Goal: Information Seeking & Learning: Learn about a topic

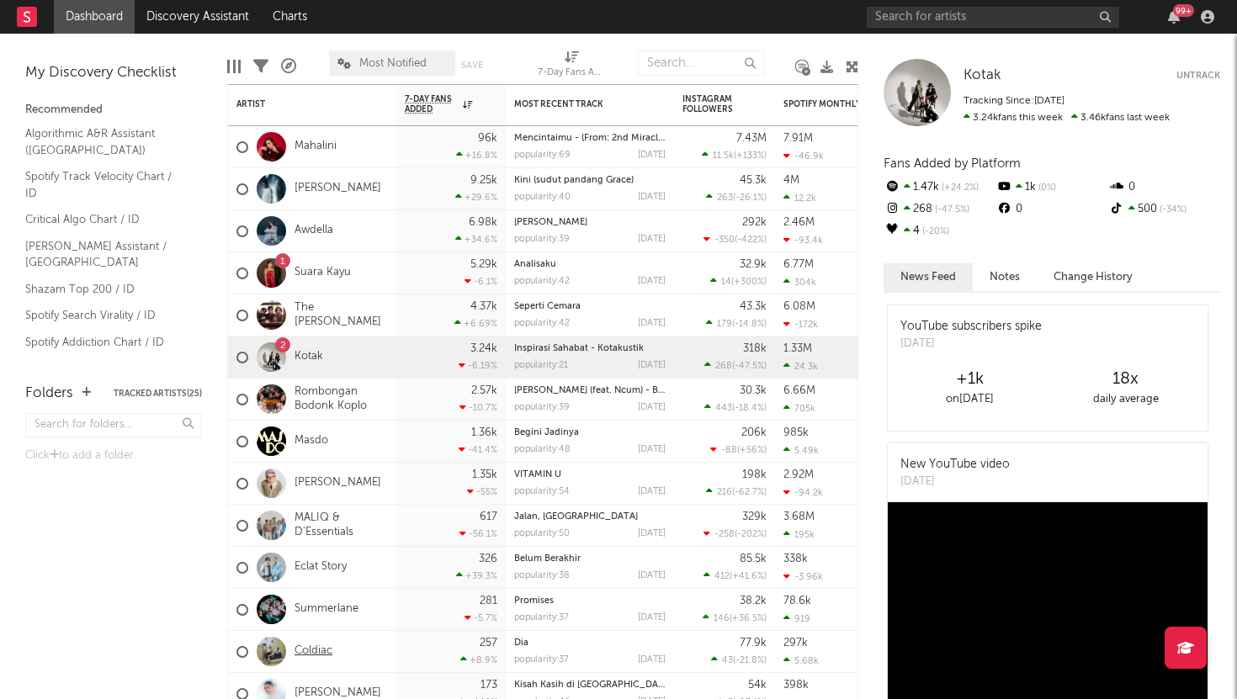
click at [309, 646] on link "Coldiac" at bounding box center [313, 651] width 38 height 14
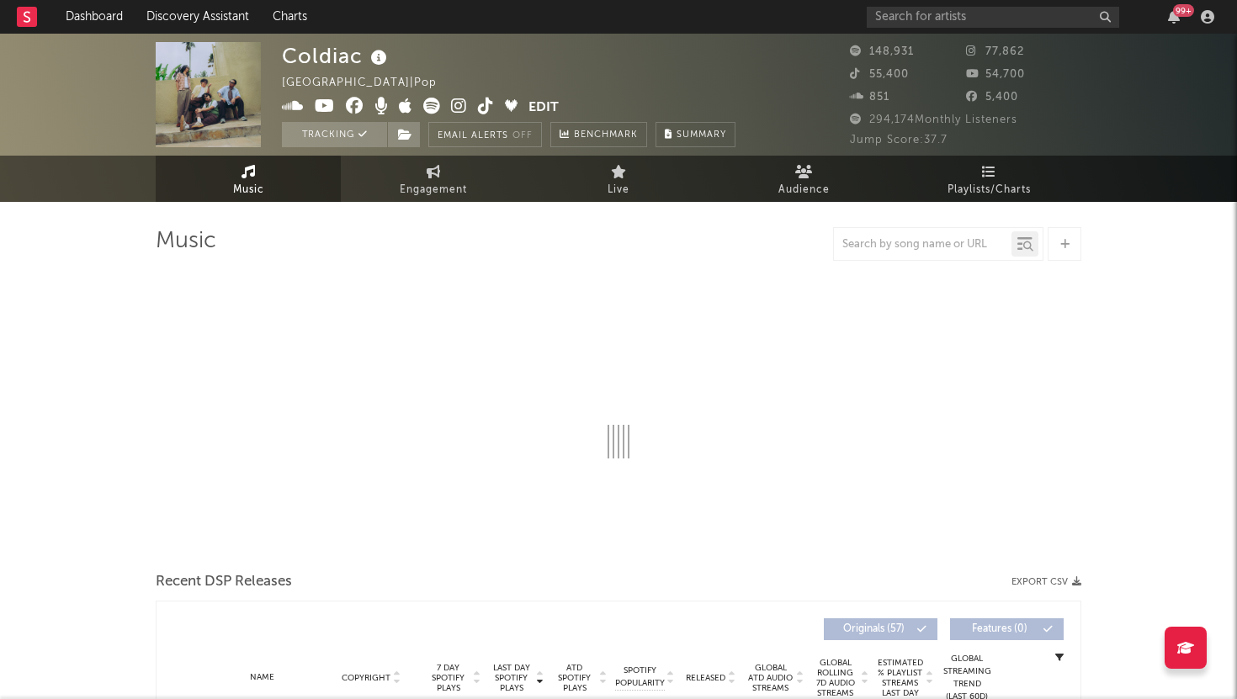
select select "6m"
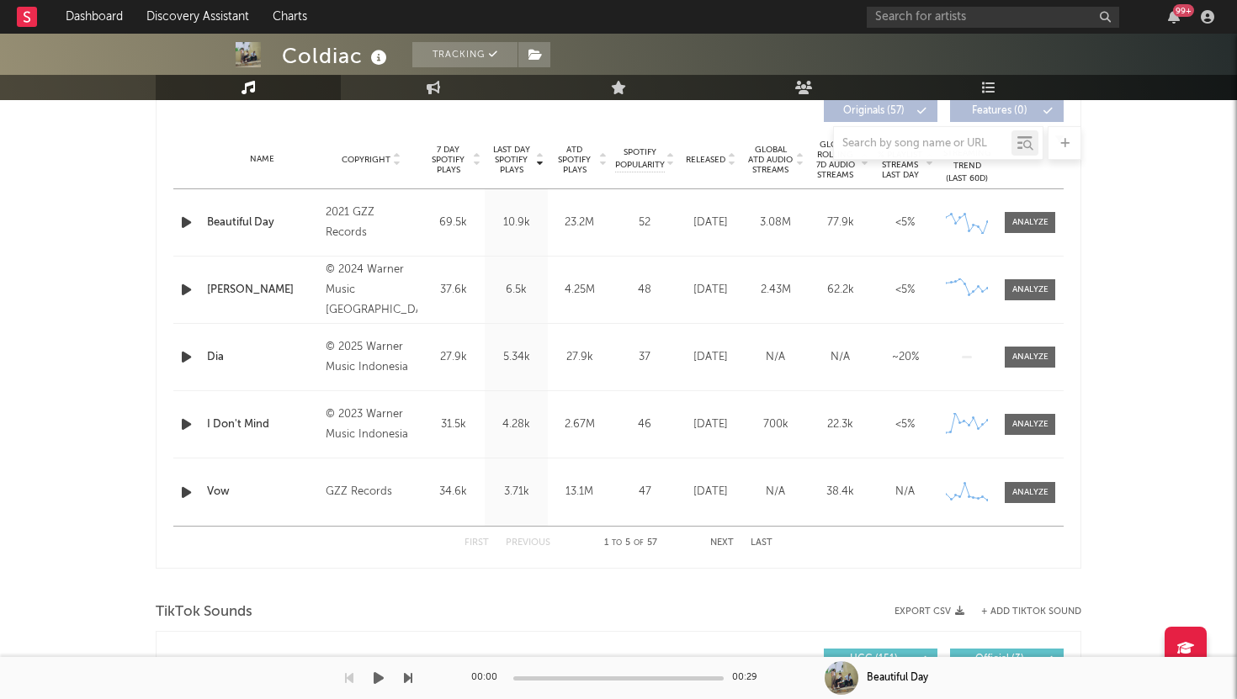
scroll to position [655, 0]
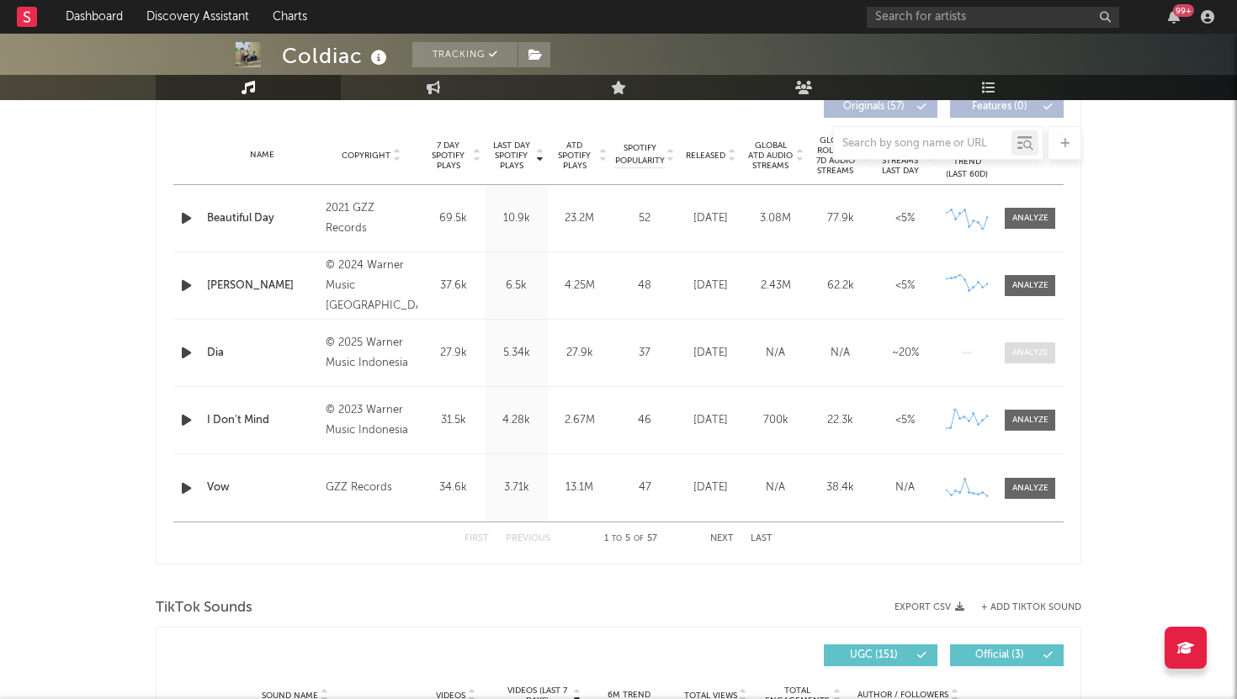
click at [1040, 353] on div at bounding box center [1030, 353] width 36 height 13
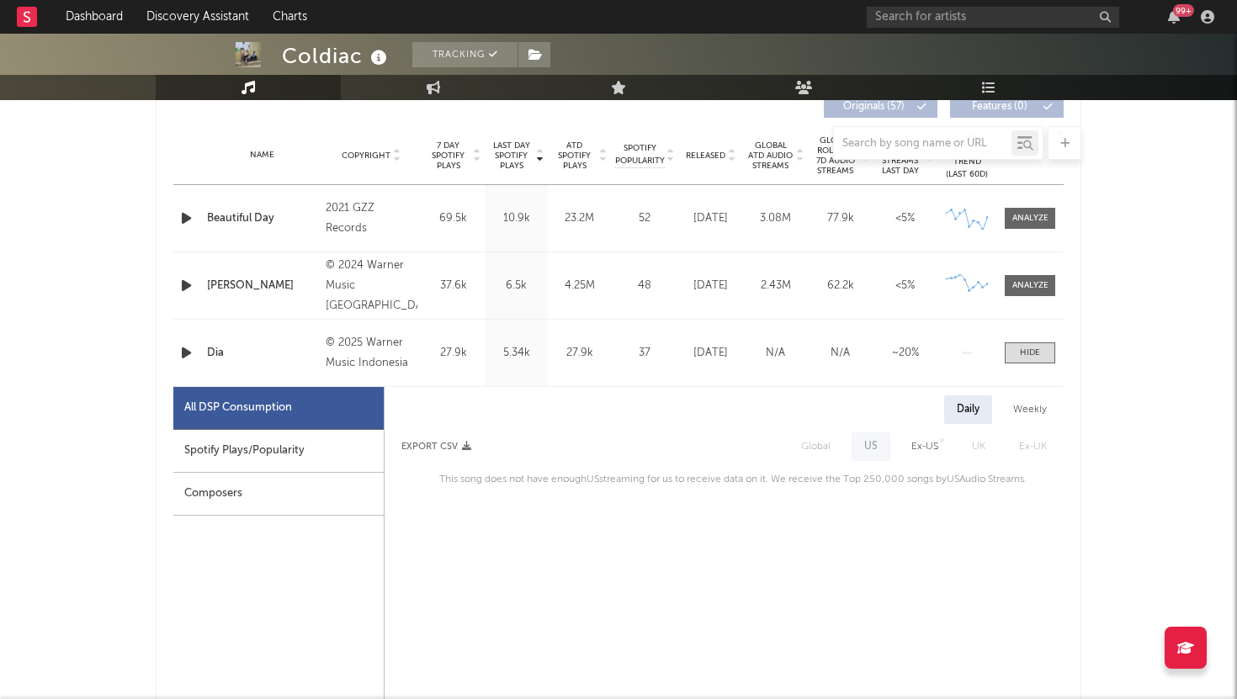
click at [226, 448] on div "Spotify Plays/Popularity" at bounding box center [278, 451] width 210 height 43
select select "1w"
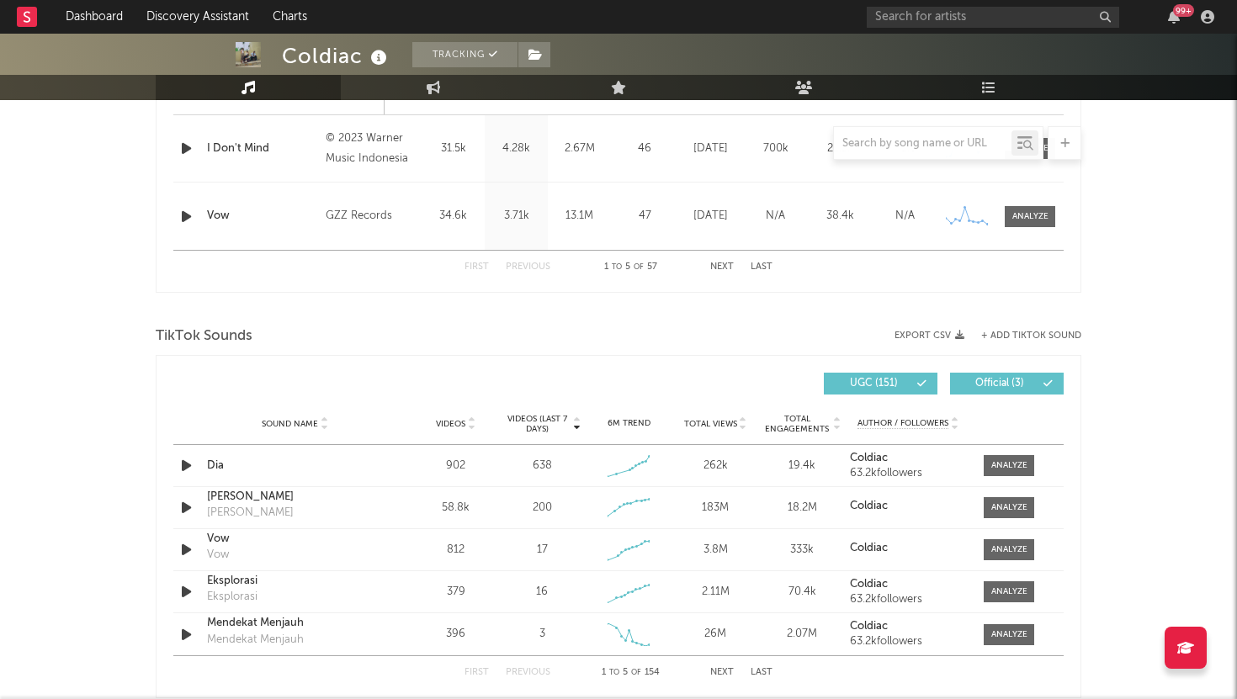
scroll to position [1728, 0]
click at [1021, 468] on div at bounding box center [1009, 465] width 36 height 13
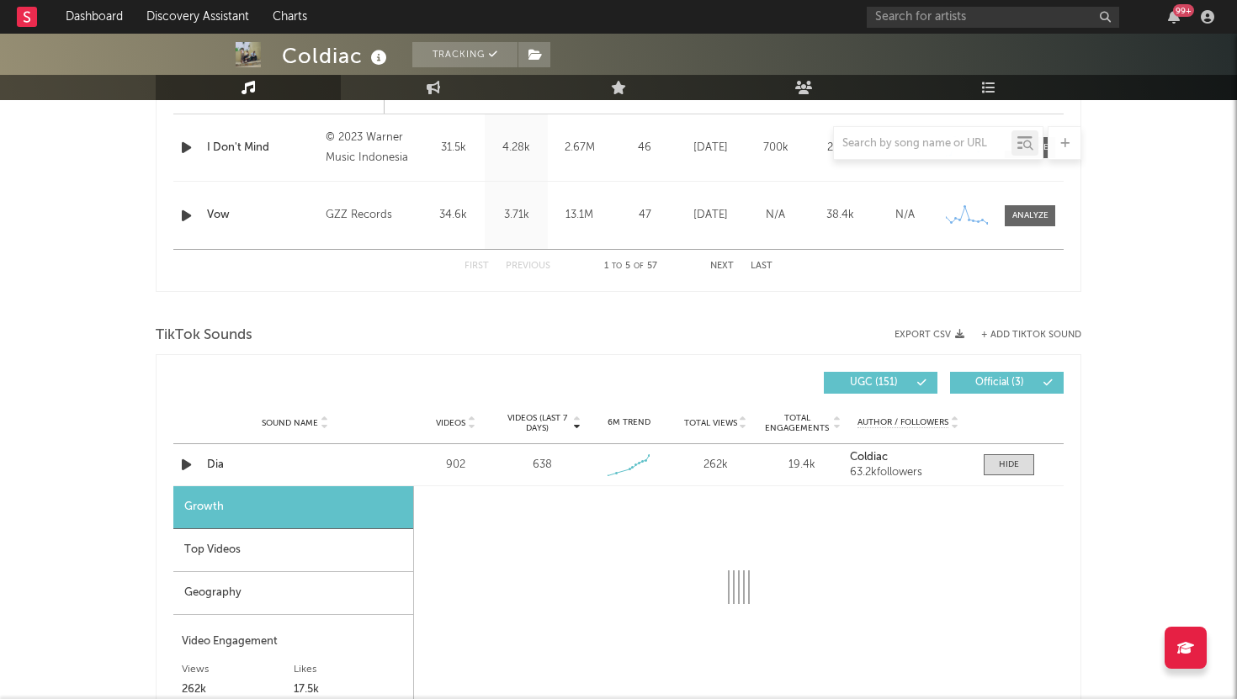
select select "1w"
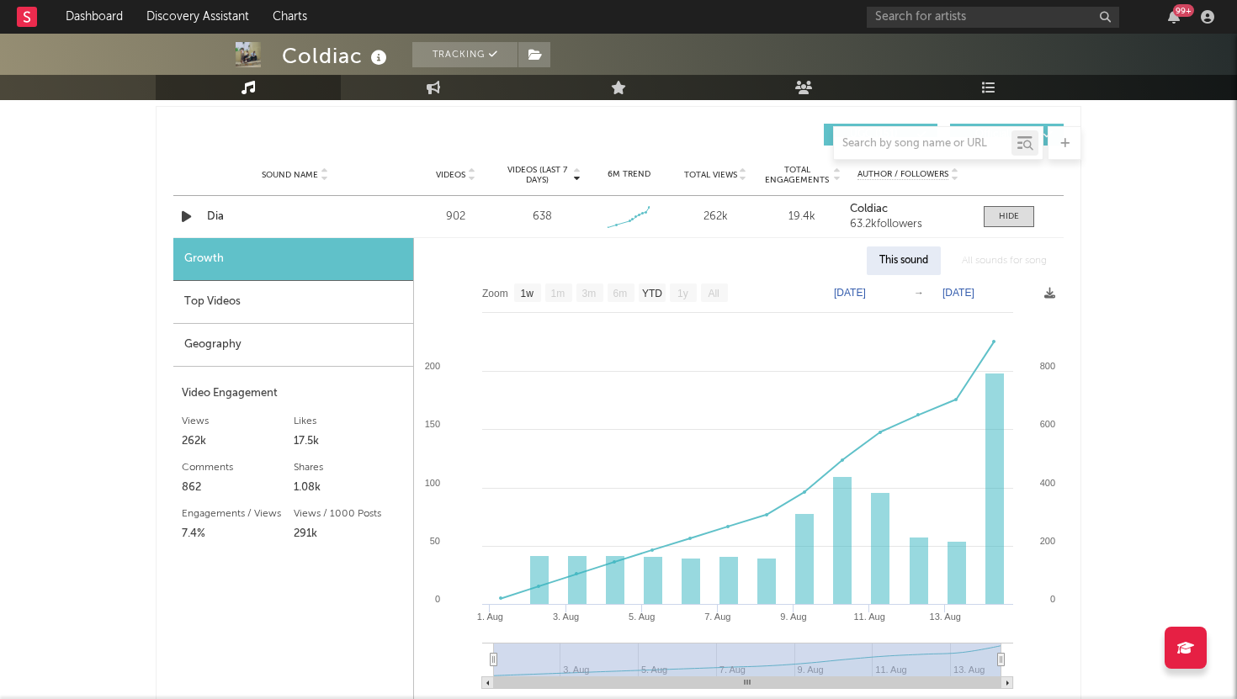
scroll to position [1983, 0]
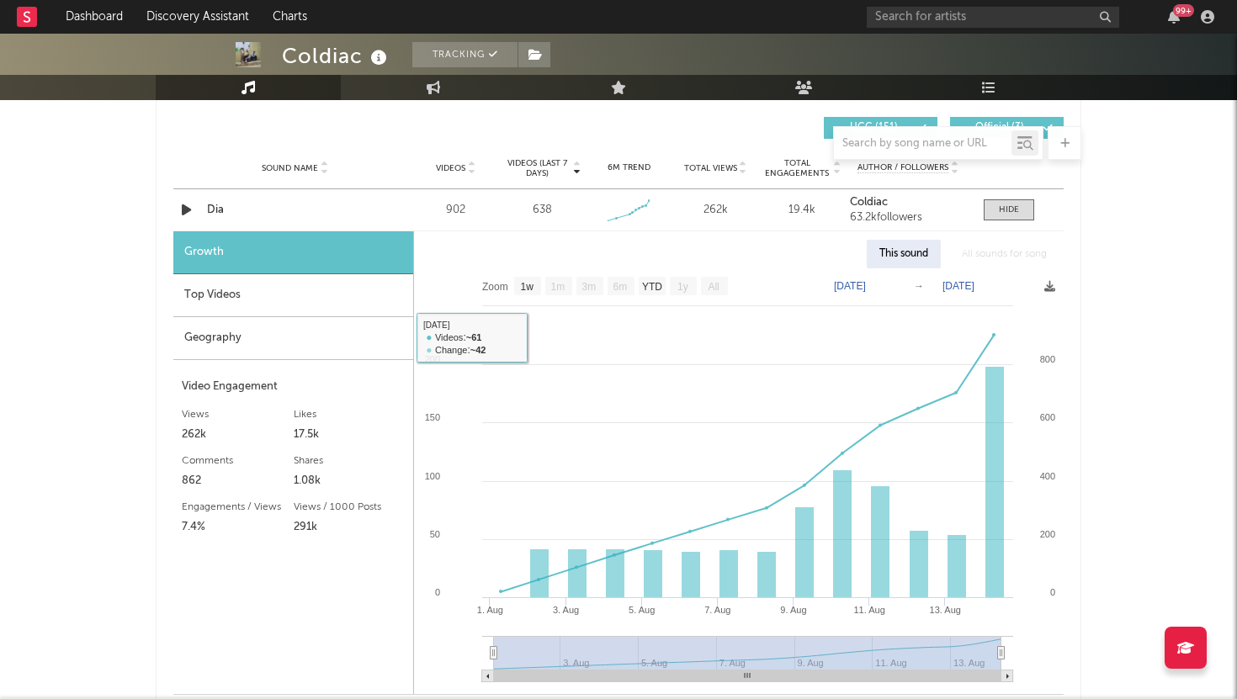
click at [363, 300] on div "Top Videos" at bounding box center [293, 295] width 240 height 43
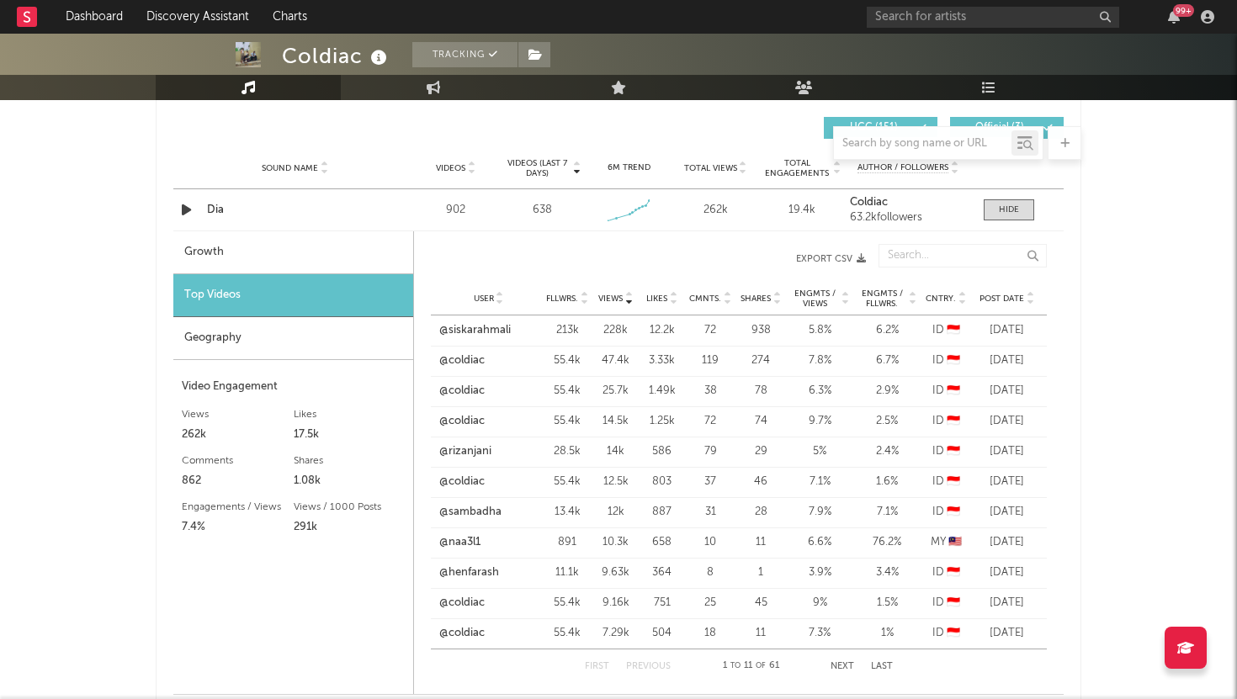
click at [520, 326] on div "@siskarahmali" at bounding box center [488, 330] width 98 height 17
click at [491, 333] on link "@siskarahmali" at bounding box center [475, 330] width 72 height 17
click at [992, 299] on span "Post Date" at bounding box center [1001, 299] width 45 height 10
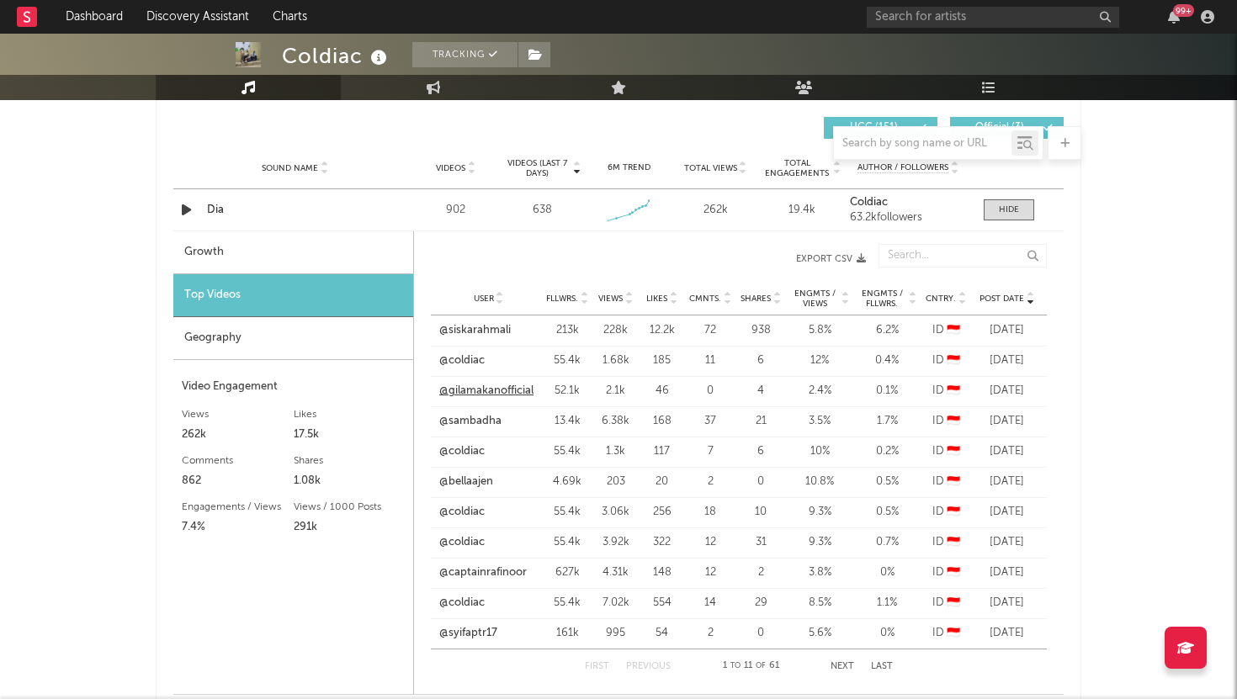
click at [472, 393] on link "@gilamakanofficial" at bounding box center [486, 391] width 94 height 17
click at [506, 488] on div "@bellaajen" at bounding box center [488, 482] width 98 height 17
click at [496, 486] on div "@bellaajen" at bounding box center [488, 482] width 98 height 17
click at [482, 480] on link "@bellaajen" at bounding box center [466, 482] width 54 height 17
click at [819, 295] on span "Engmts / Views" at bounding box center [814, 299] width 49 height 20
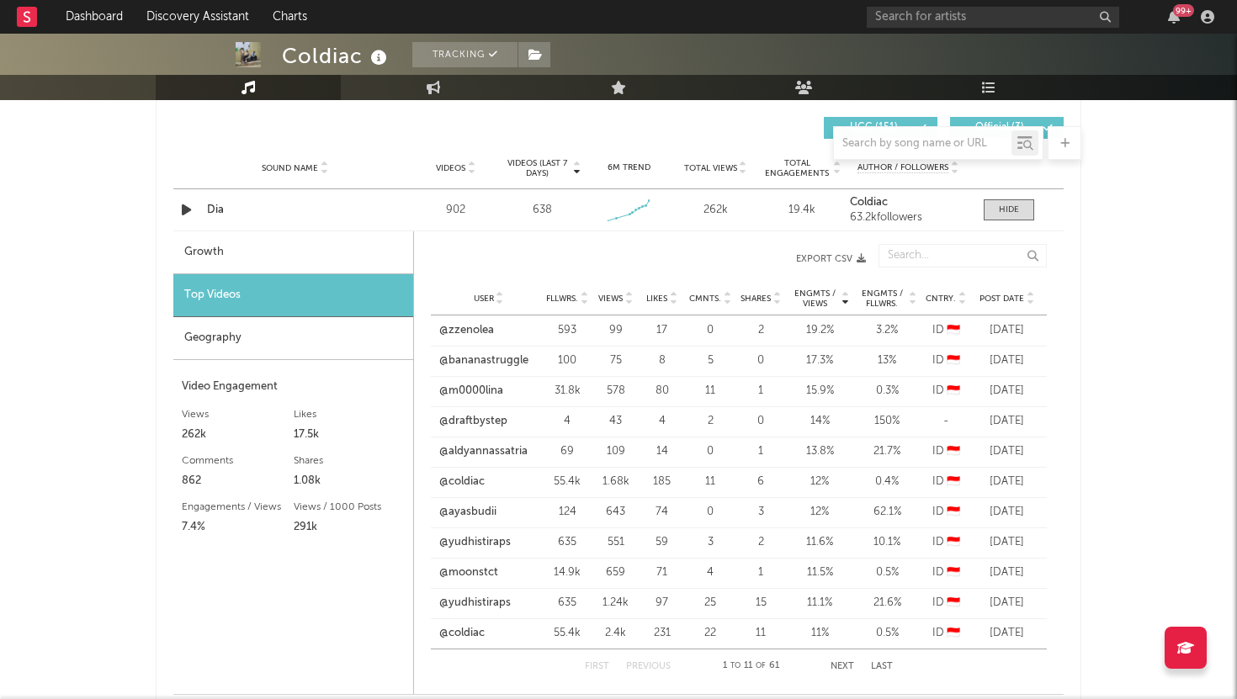
click at [819, 295] on span "Engmts / Views" at bounding box center [814, 299] width 49 height 20
click at [605, 300] on span "Views" at bounding box center [610, 299] width 24 height 10
click at [478, 541] on link "@naa3l1" at bounding box center [459, 542] width 41 height 17
click at [504, 295] on div "User" at bounding box center [488, 298] width 98 height 13
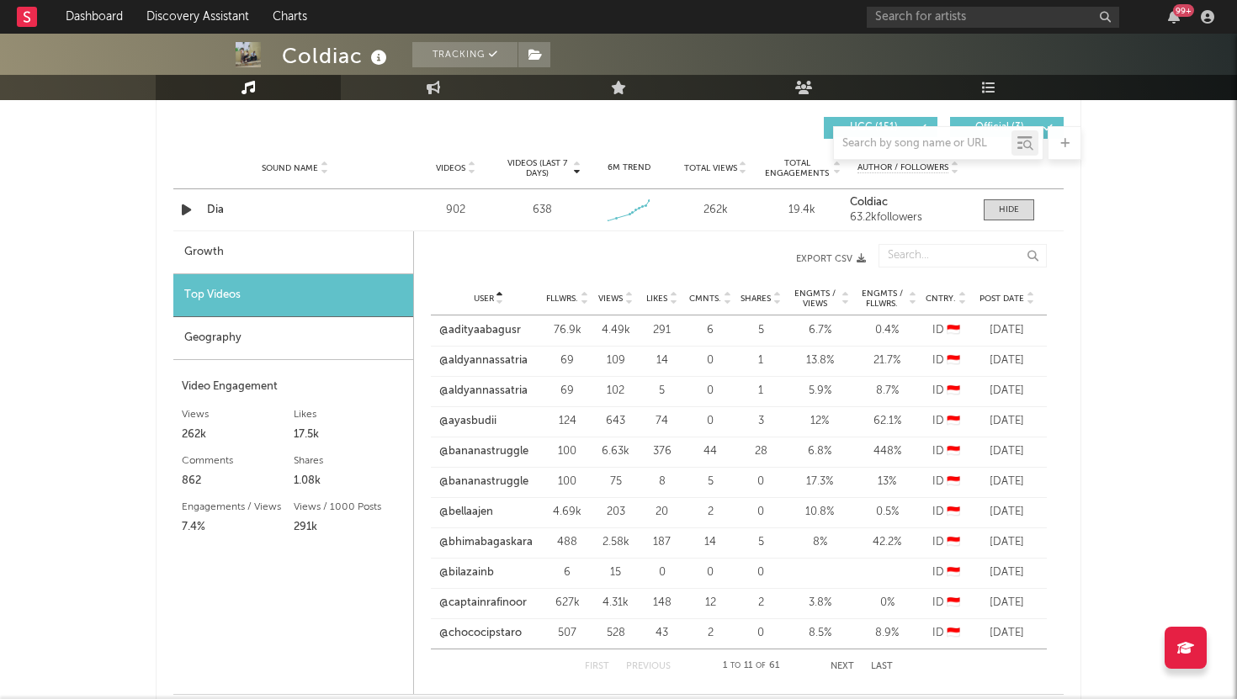
click at [504, 295] on div "User" at bounding box center [488, 298] width 98 height 13
click at [847, 669] on div at bounding box center [842, 678] width 34 height 34
click at [844, 663] on div at bounding box center [842, 678] width 34 height 34
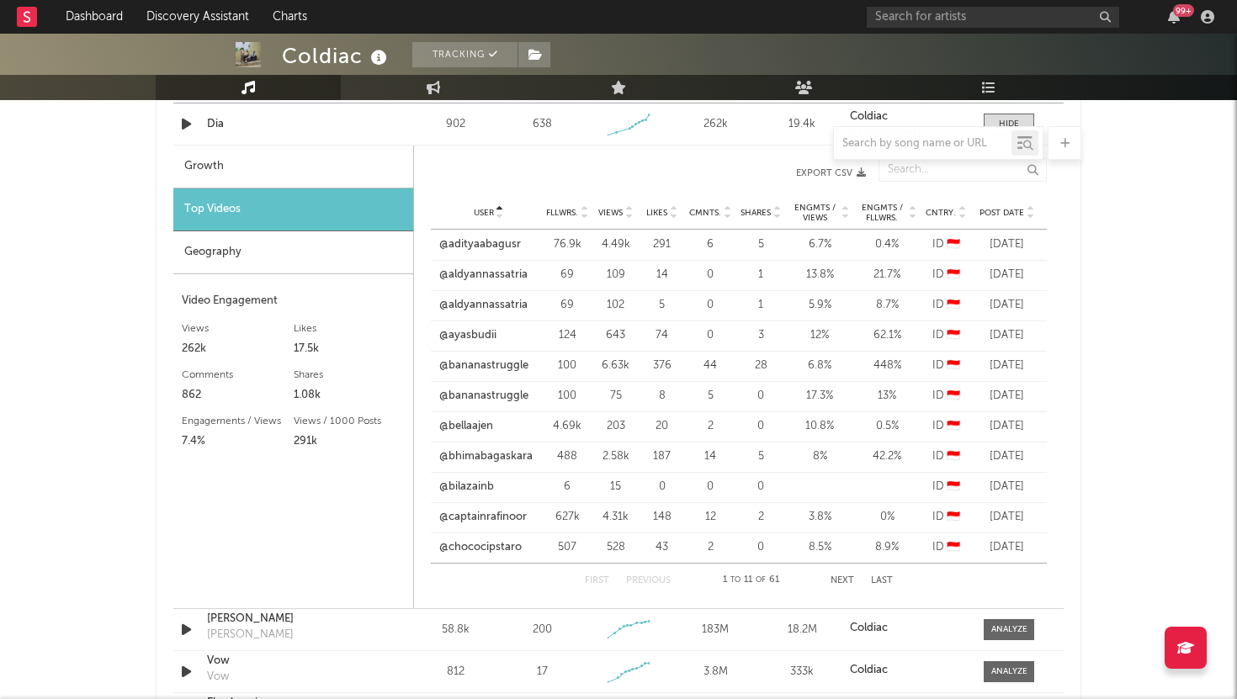
scroll to position [2074, 0]
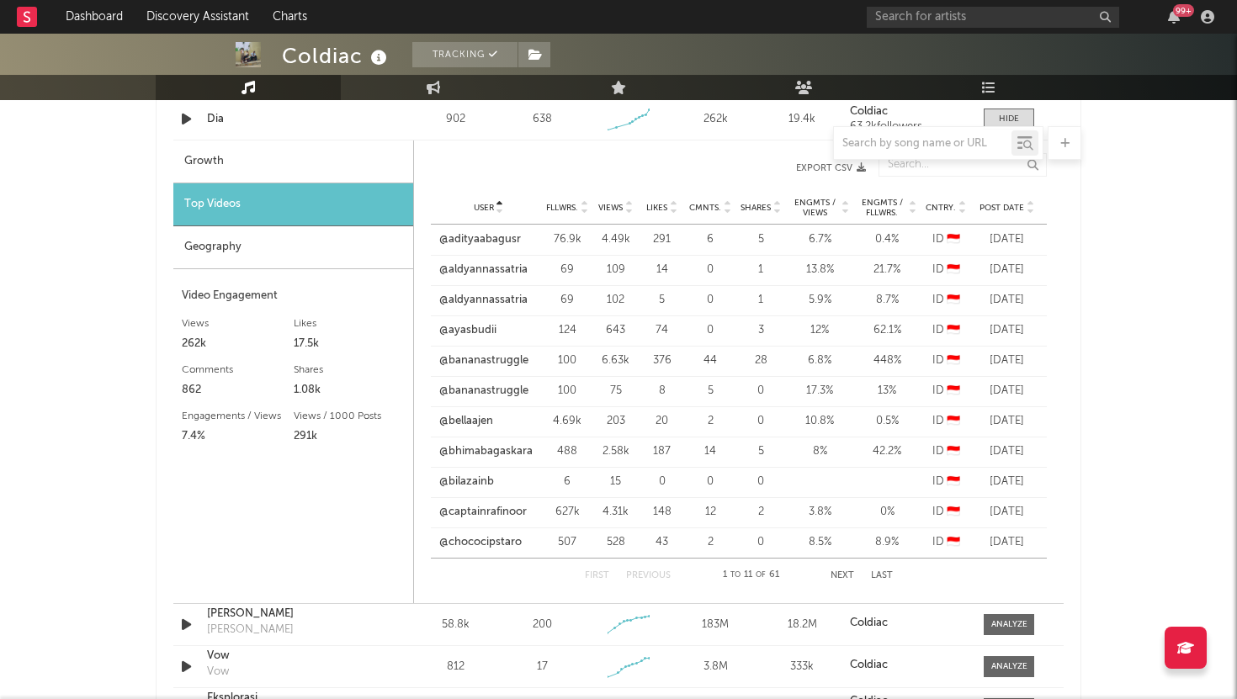
click at [843, 569] on div "First Previous 1 to 11 of 61 Next Last" at bounding box center [739, 576] width 308 height 34
click at [844, 577] on button "Next" at bounding box center [842, 575] width 24 height 9
click at [841, 577] on button "Next" at bounding box center [842, 575] width 24 height 9
click at [634, 573] on button "Previous" at bounding box center [648, 575] width 45 height 9
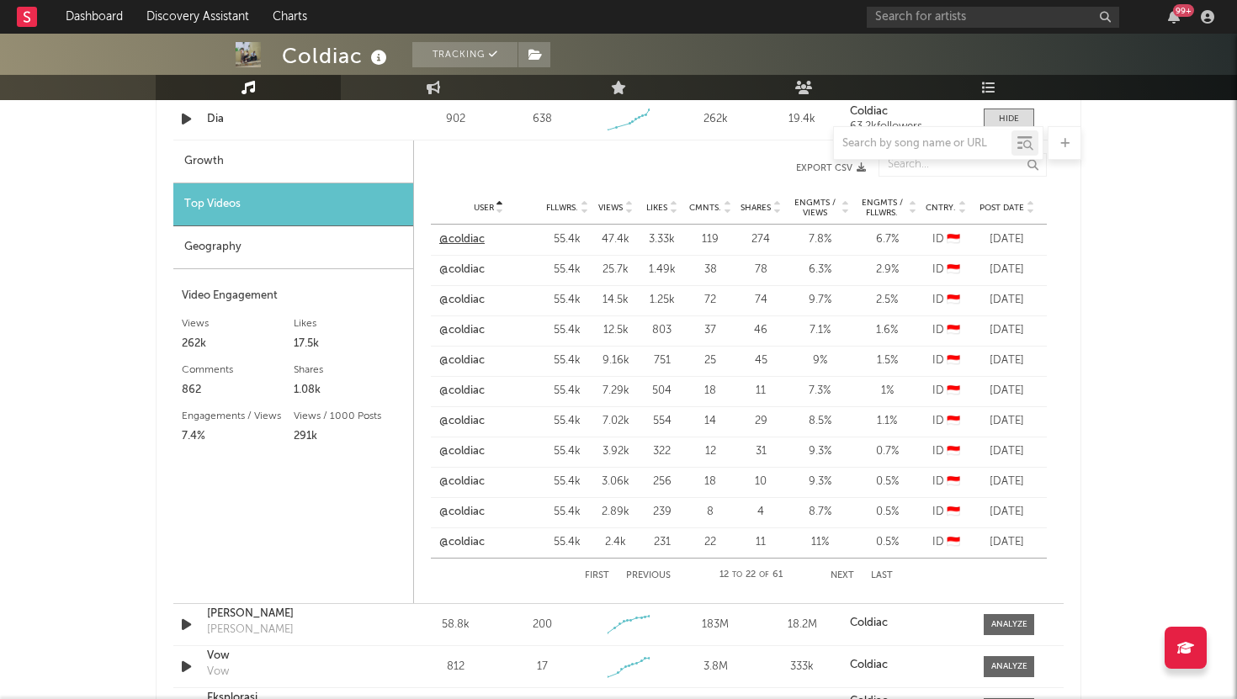
click at [476, 237] on link "@coldiac" at bounding box center [461, 239] width 45 height 17
click at [470, 268] on link "@coldiac" at bounding box center [461, 270] width 45 height 17
click at [464, 294] on link "@coldiac" at bounding box center [461, 300] width 45 height 17
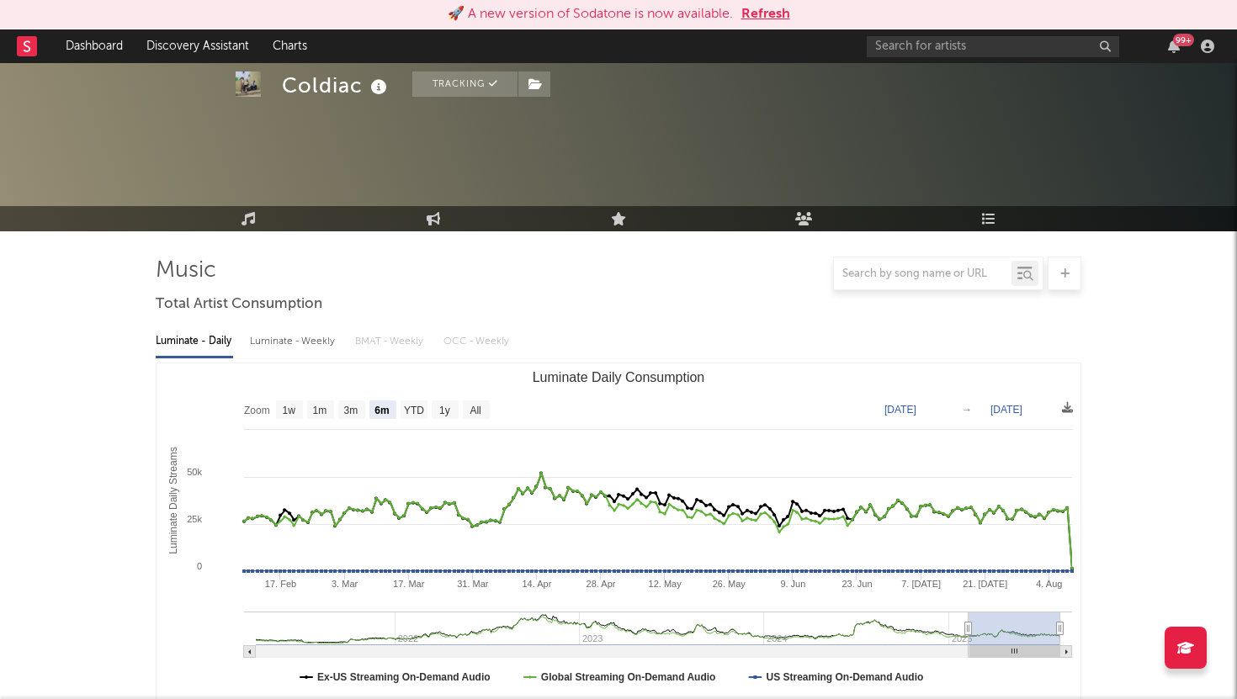
select select "6m"
